Goal: Task Accomplishment & Management: Use online tool/utility

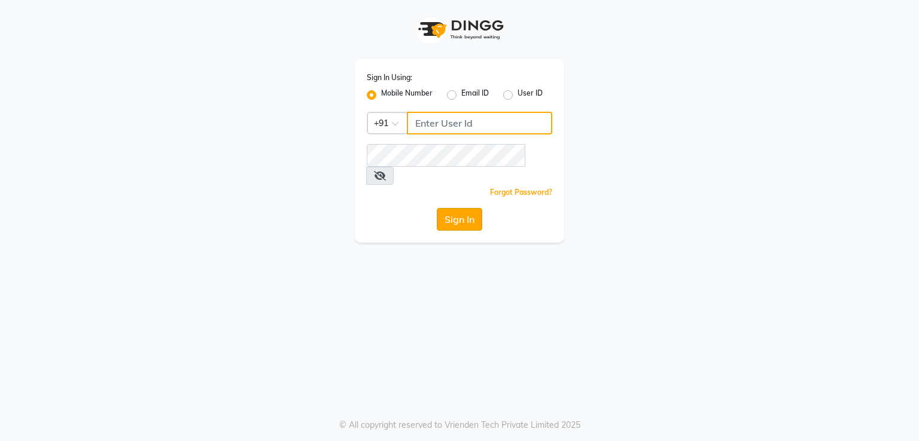
type input "8755998860"
click at [447, 211] on button "Sign In" at bounding box center [459, 219] width 45 height 23
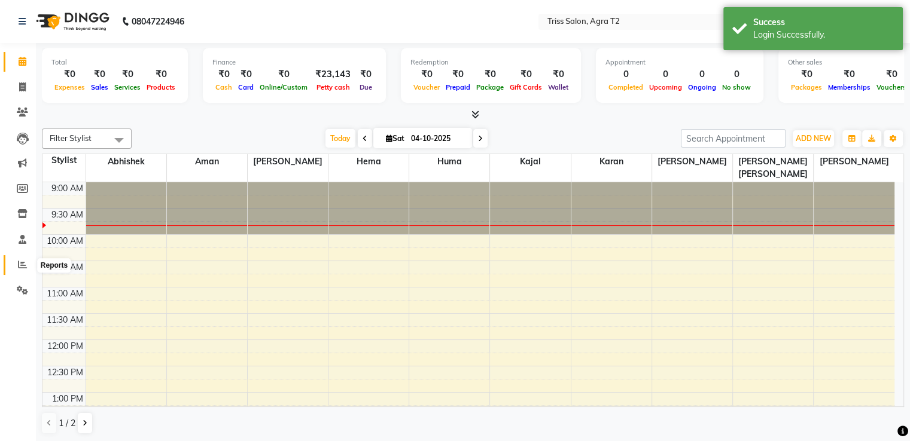
click at [19, 271] on span at bounding box center [22, 265] width 21 height 14
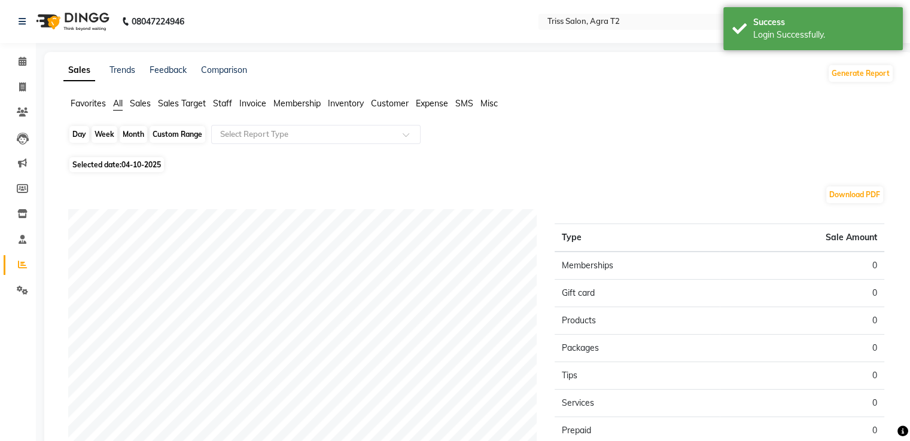
click at [84, 135] on div "Day" at bounding box center [79, 134] width 20 height 17
select select "10"
select select "2025"
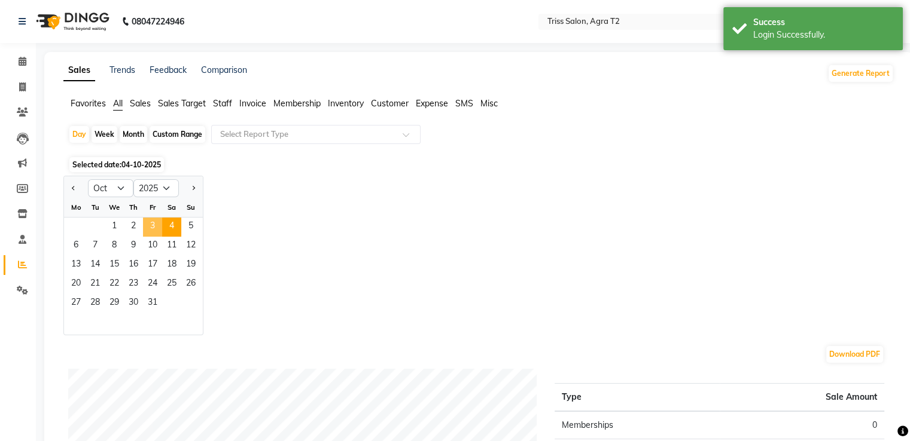
click at [158, 227] on span "3" at bounding box center [152, 227] width 19 height 19
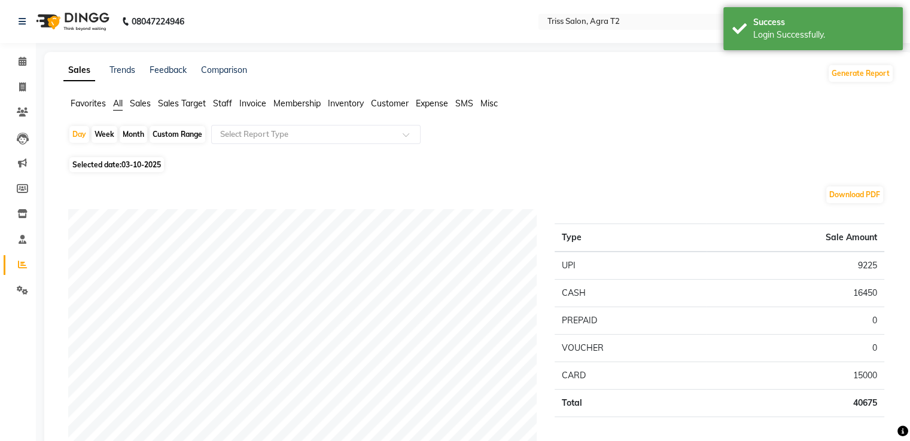
click at [218, 105] on span "Staff" at bounding box center [222, 103] width 19 height 11
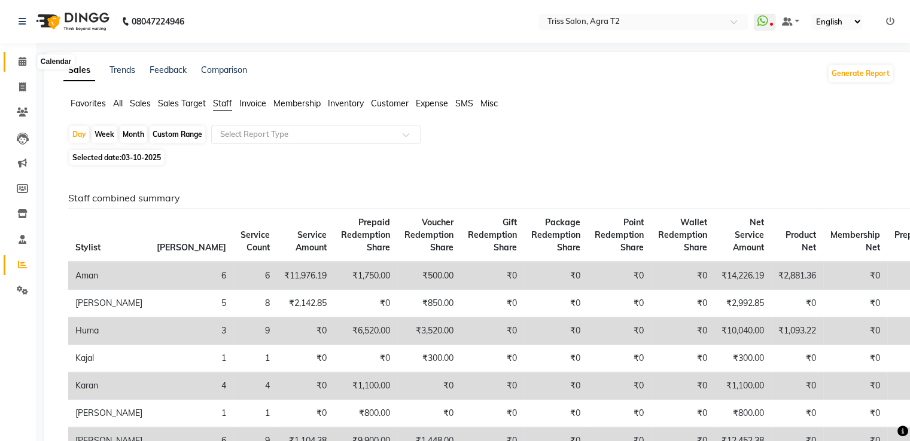
click at [22, 60] on icon at bounding box center [23, 61] width 8 height 9
